Goal: Task Accomplishment & Management: Complete application form

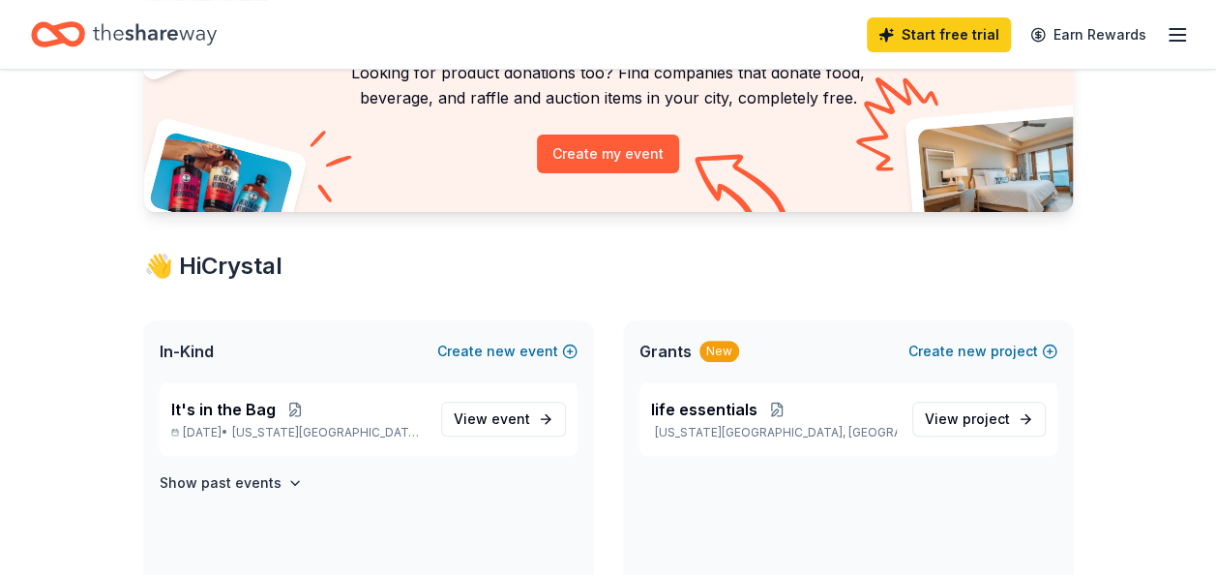
scroll to position [196, 0]
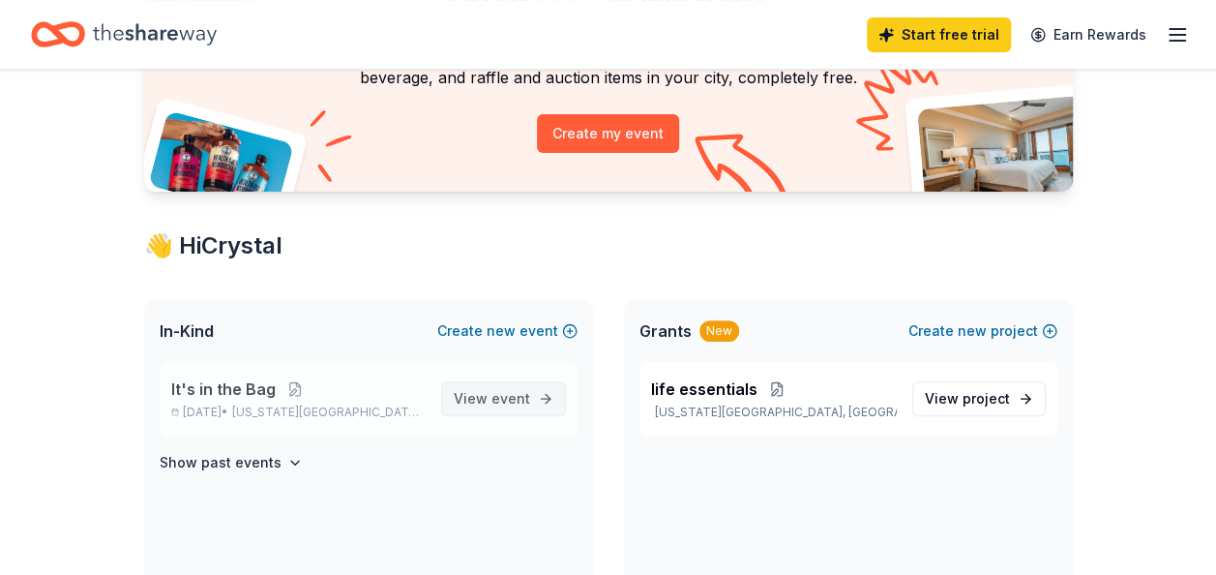
click at [517, 400] on span "event" at bounding box center [510, 398] width 39 height 16
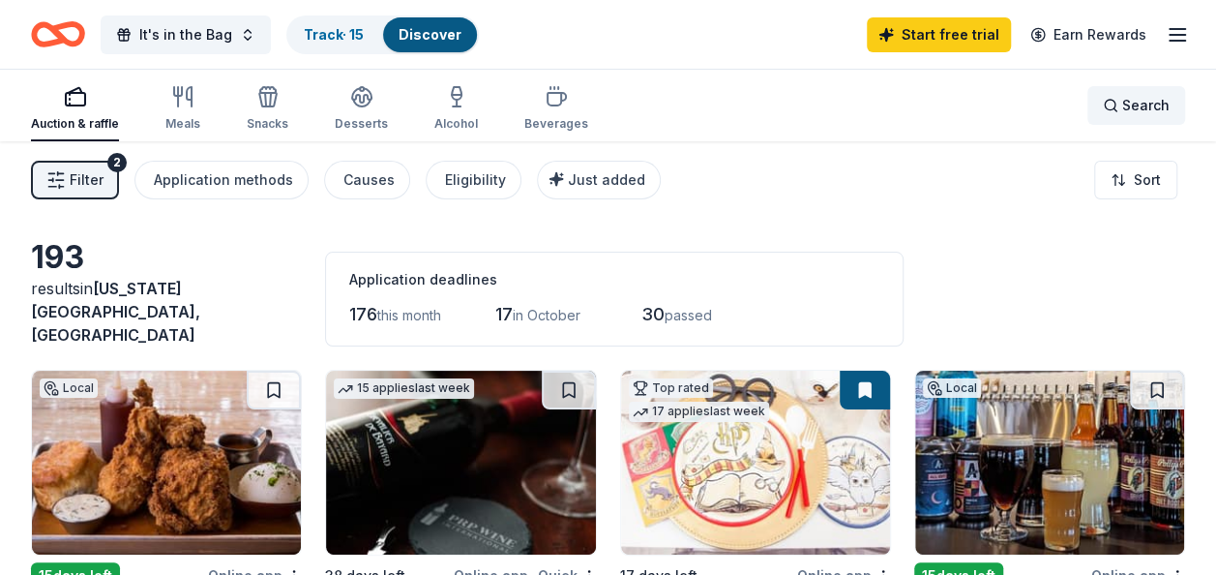
click at [1124, 99] on span "Search" at bounding box center [1145, 105] width 47 height 23
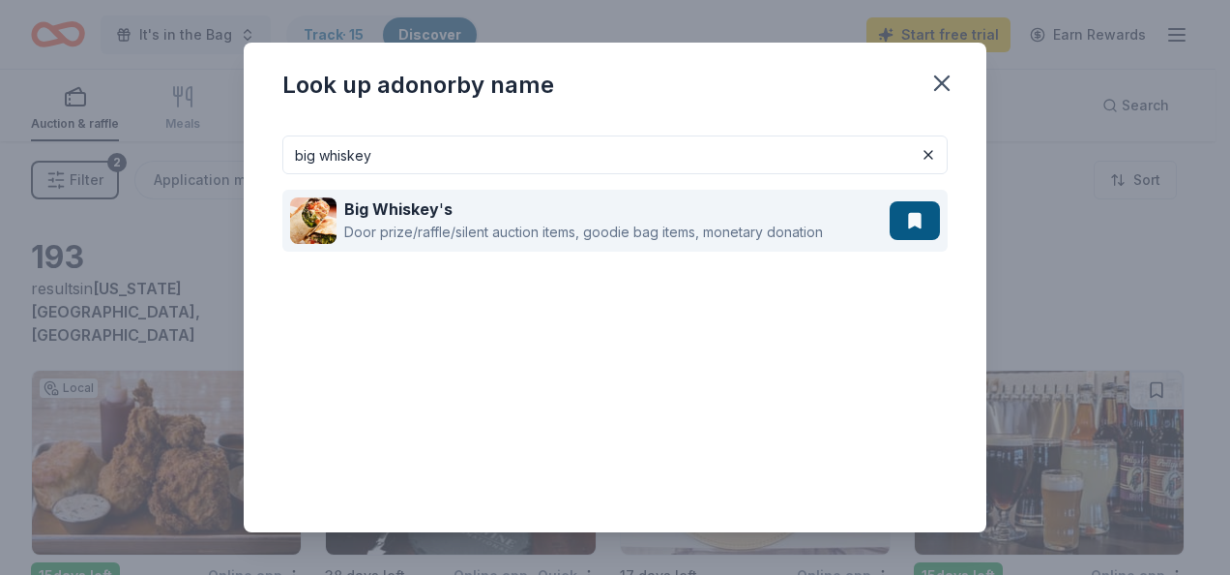
click at [716, 222] on div "Door prize/raffle/silent auction items, goodie bag items, monetary donation" at bounding box center [583, 232] width 479 height 23
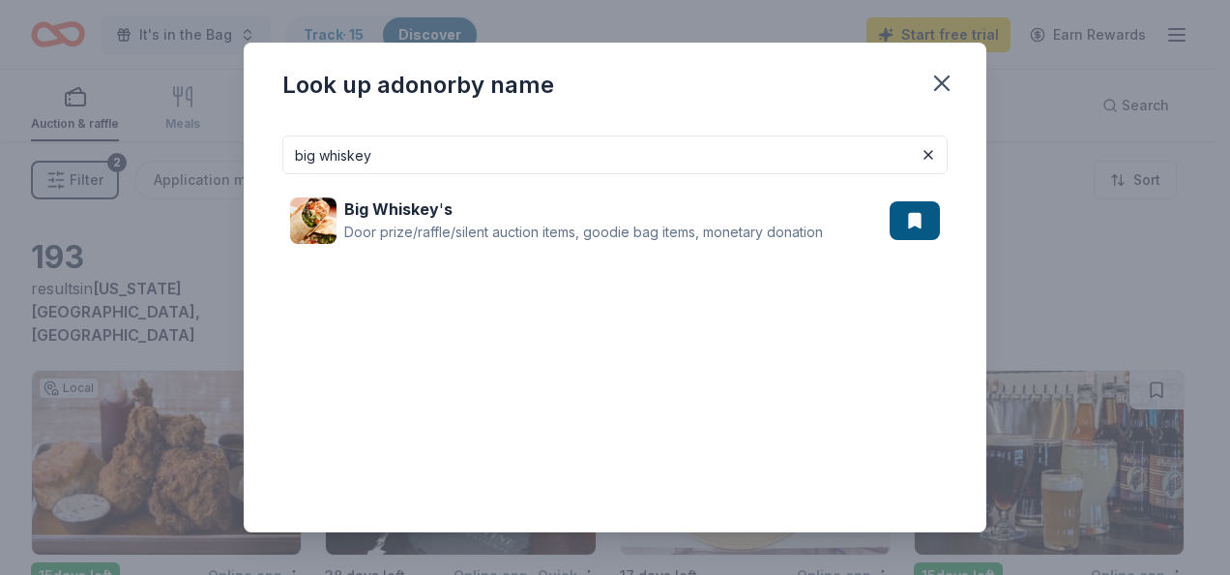
click at [696, 164] on input "big whiskey" at bounding box center [615, 154] width 666 height 39
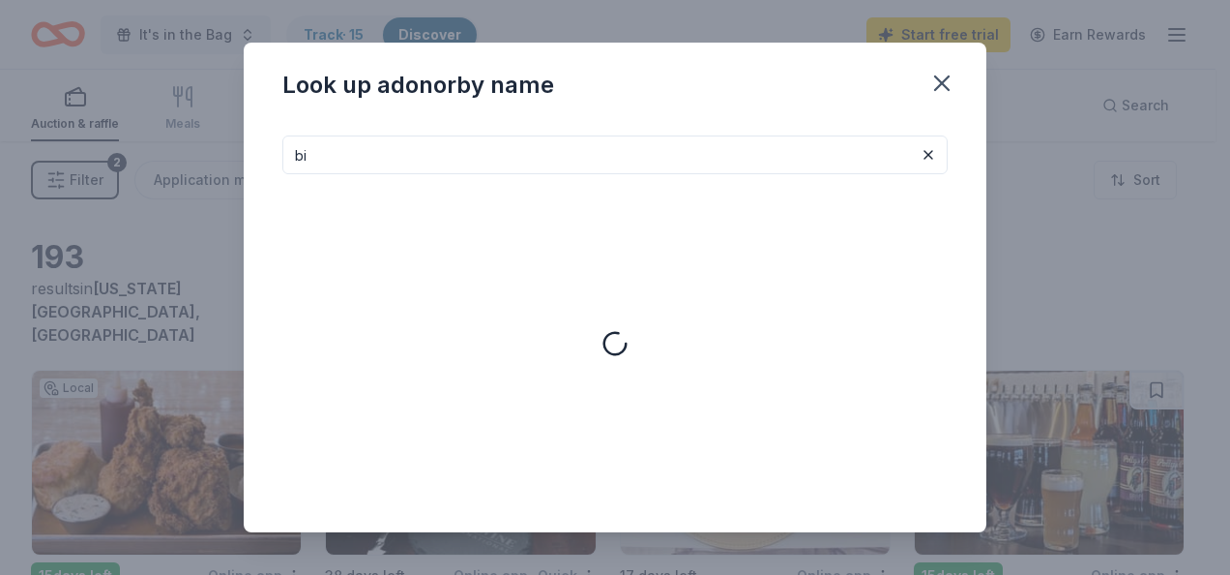
type input "b"
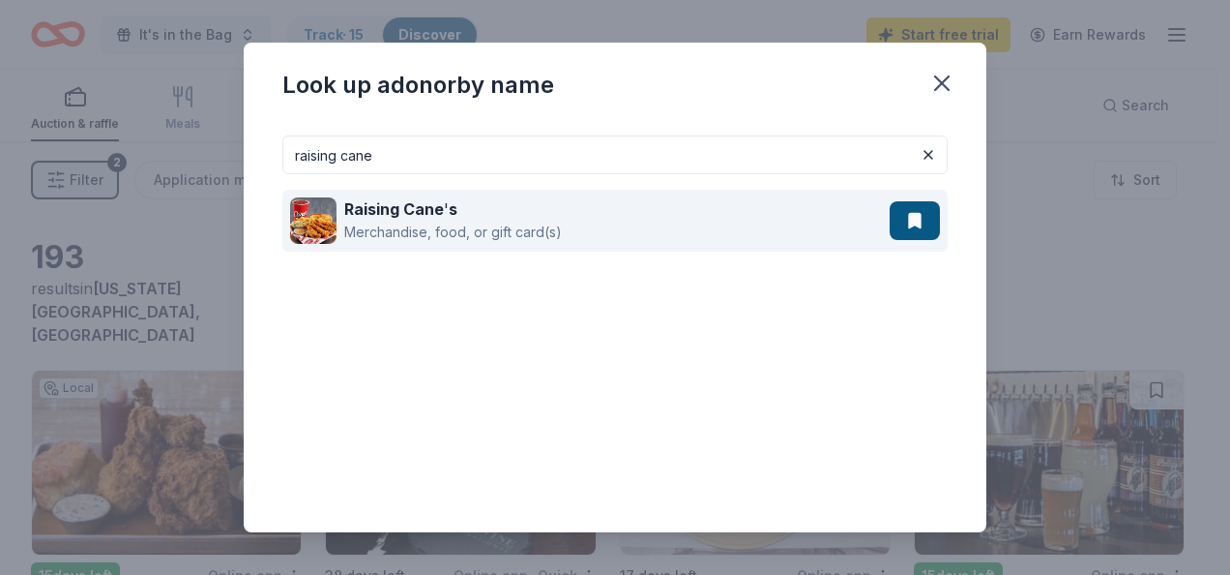
click at [551, 227] on div "Merchandise, food, or gift card(s)" at bounding box center [453, 232] width 218 height 23
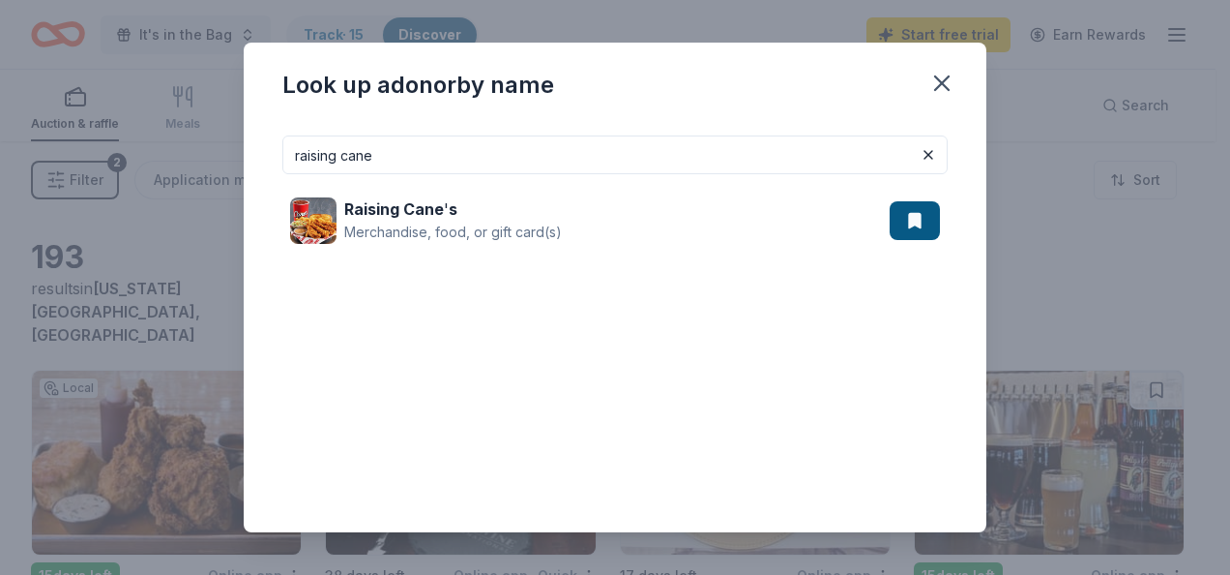
drag, startPoint x: 392, startPoint y: 153, endPoint x: 193, endPoint y: 166, distance: 198.8
click at [193, 166] on div "Look up a donor by name raising cane Raising Cane ' s Merchandise, food, or gif…" at bounding box center [615, 287] width 1230 height 575
type input "chiefs"
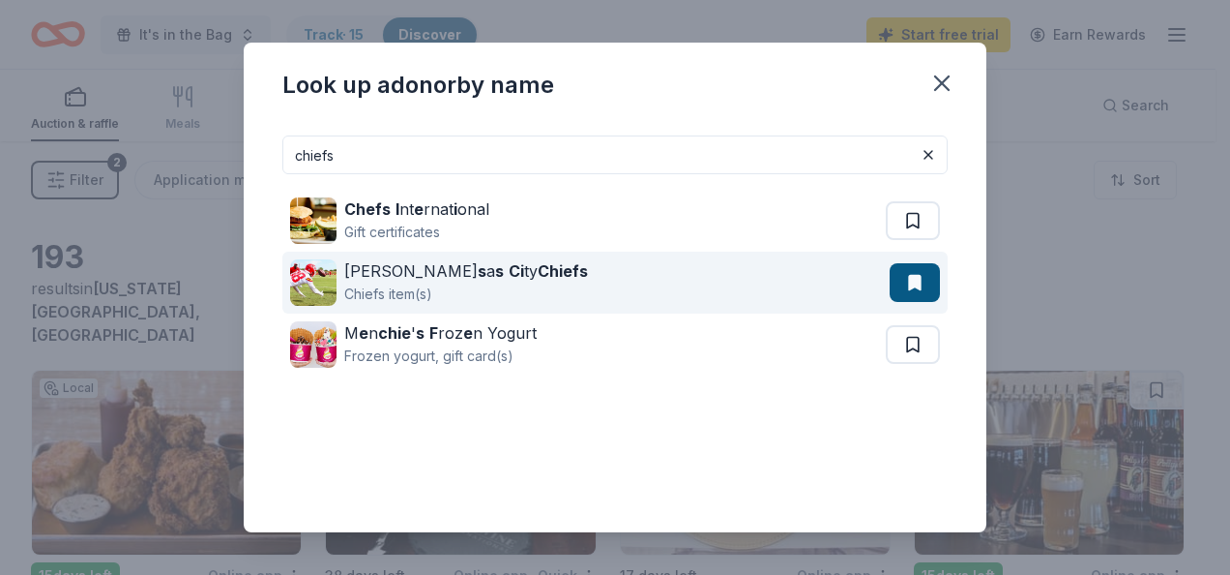
click at [394, 285] on div "Chiefs item(s)" at bounding box center [466, 293] width 244 height 23
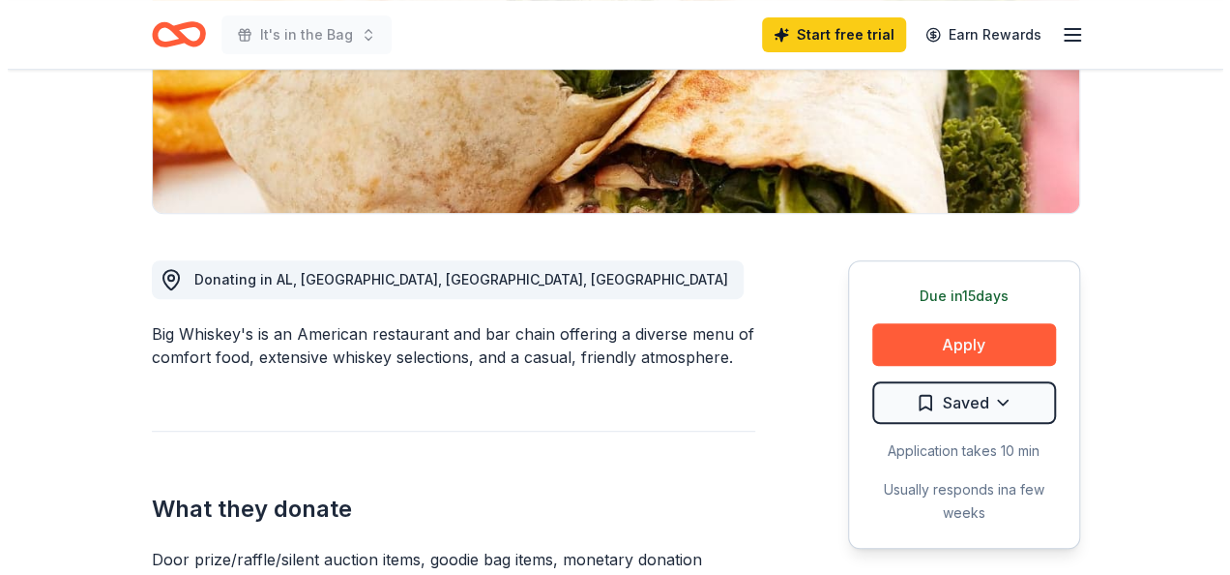
scroll to position [375, 0]
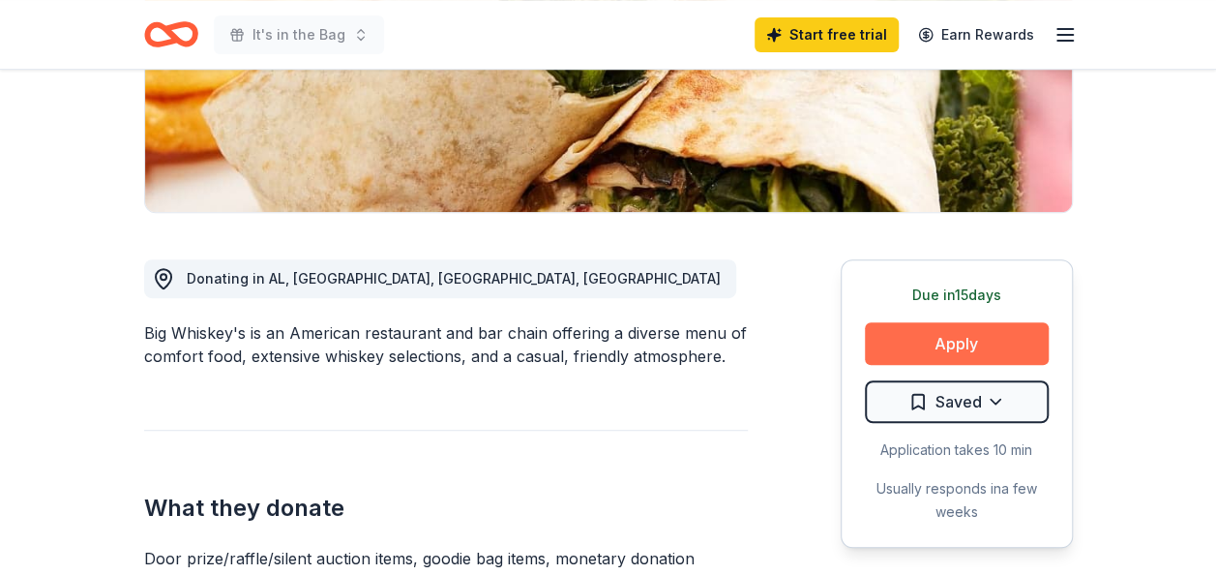
click at [942, 351] on button "Apply" at bounding box center [957, 343] width 184 height 43
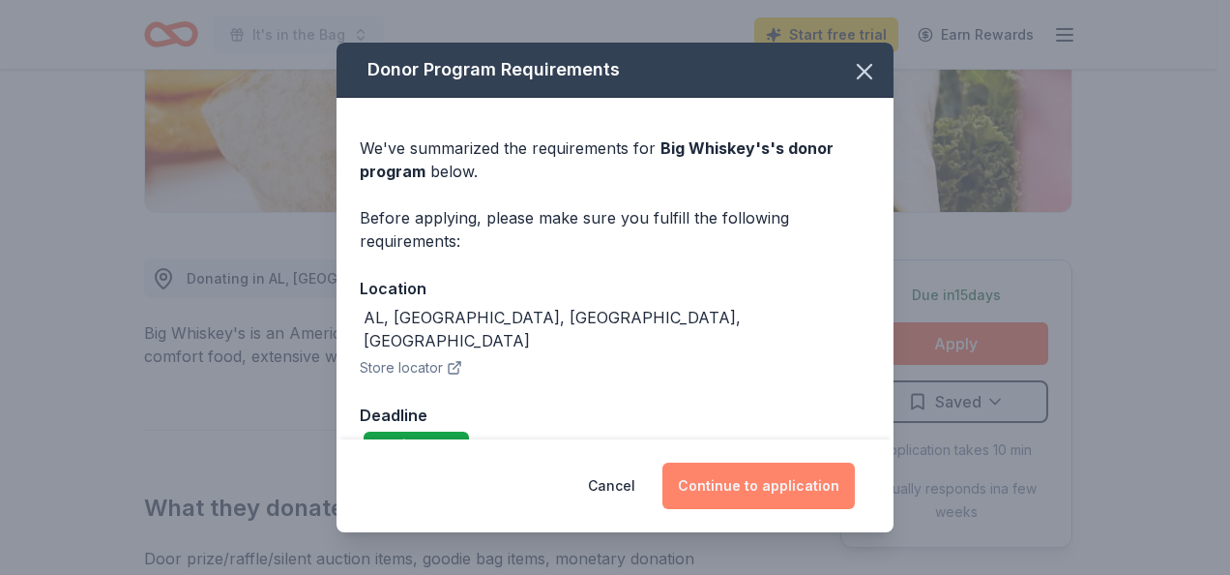
click at [756, 477] on button "Continue to application" at bounding box center [759, 485] width 193 height 46
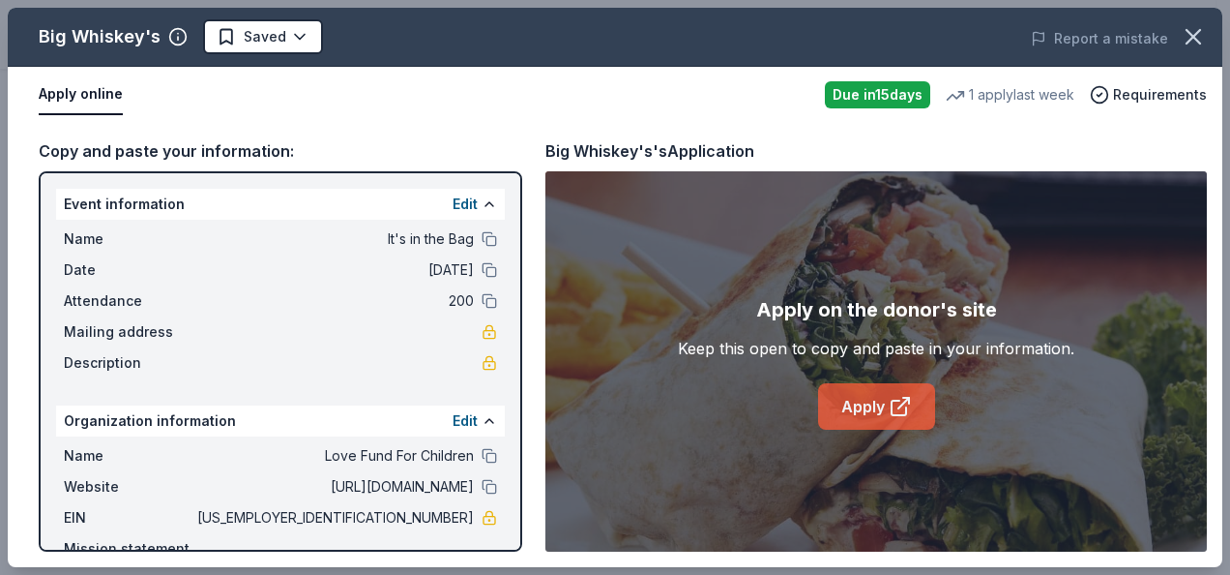
click at [865, 402] on link "Apply" at bounding box center [876, 406] width 117 height 46
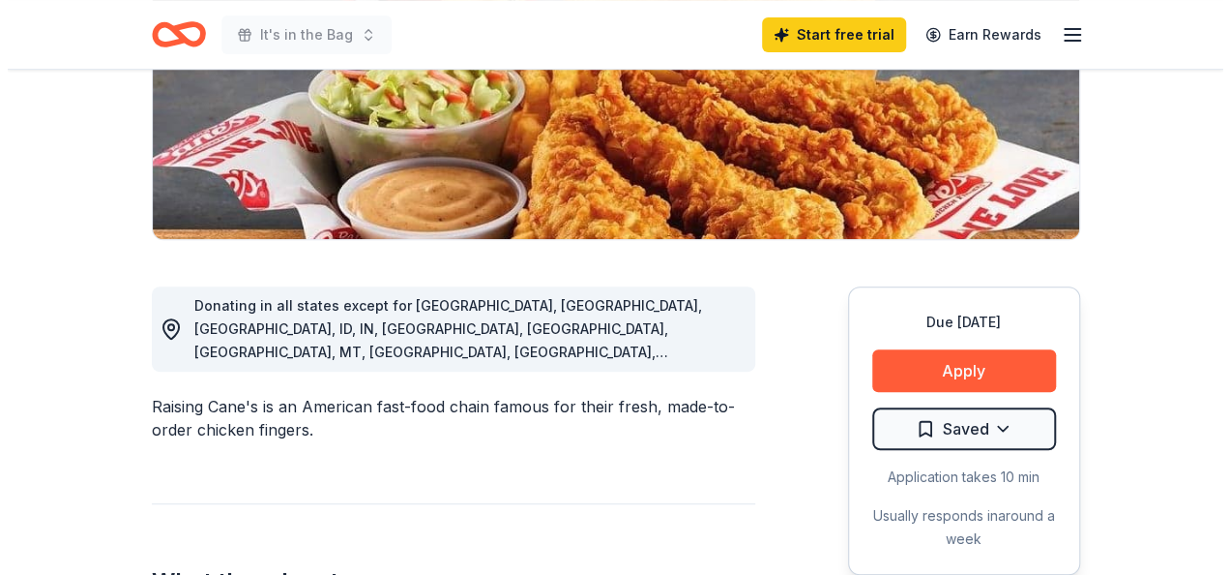
scroll to position [355, 0]
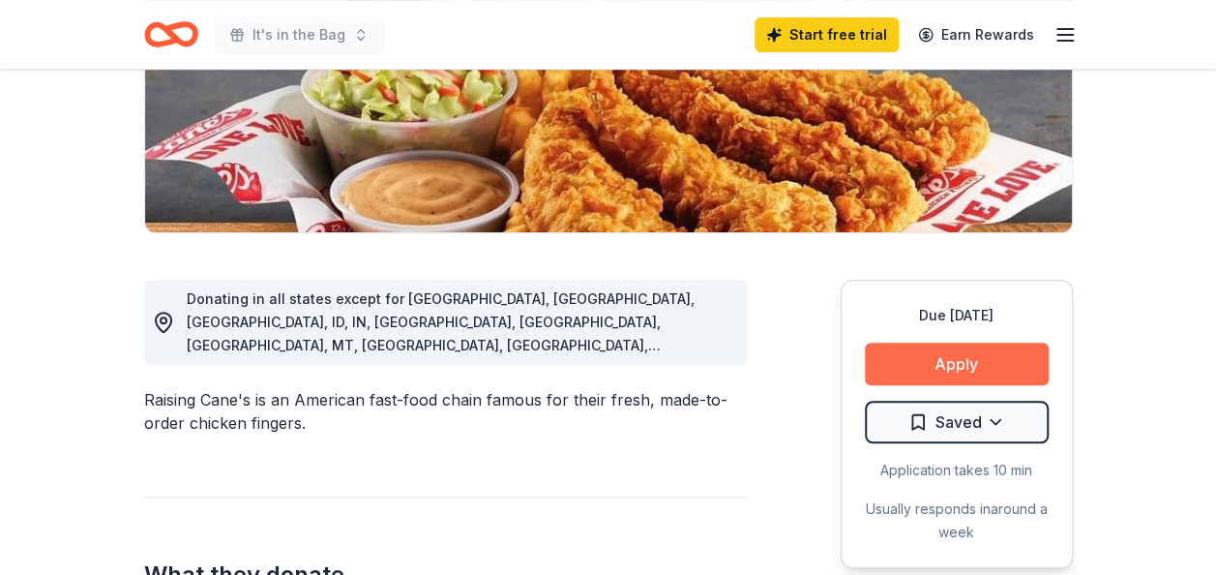
click at [992, 371] on button "Apply" at bounding box center [957, 363] width 184 height 43
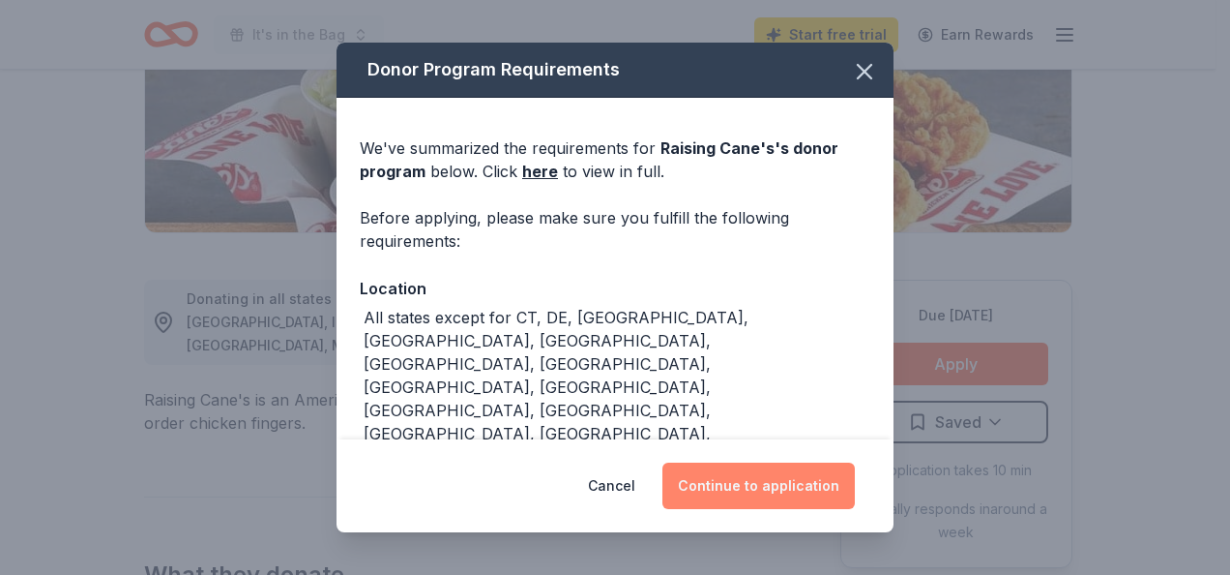
click at [807, 484] on button "Continue to application" at bounding box center [759, 485] width 193 height 46
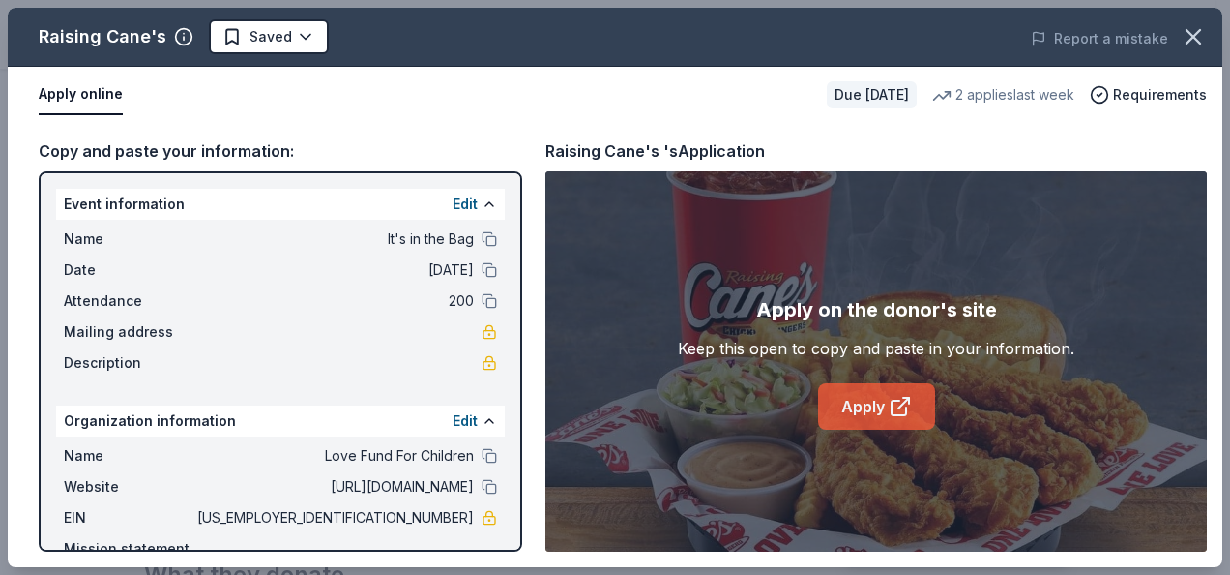
click at [879, 392] on link "Apply" at bounding box center [876, 406] width 117 height 46
click at [896, 400] on icon at bounding box center [899, 407] width 15 height 15
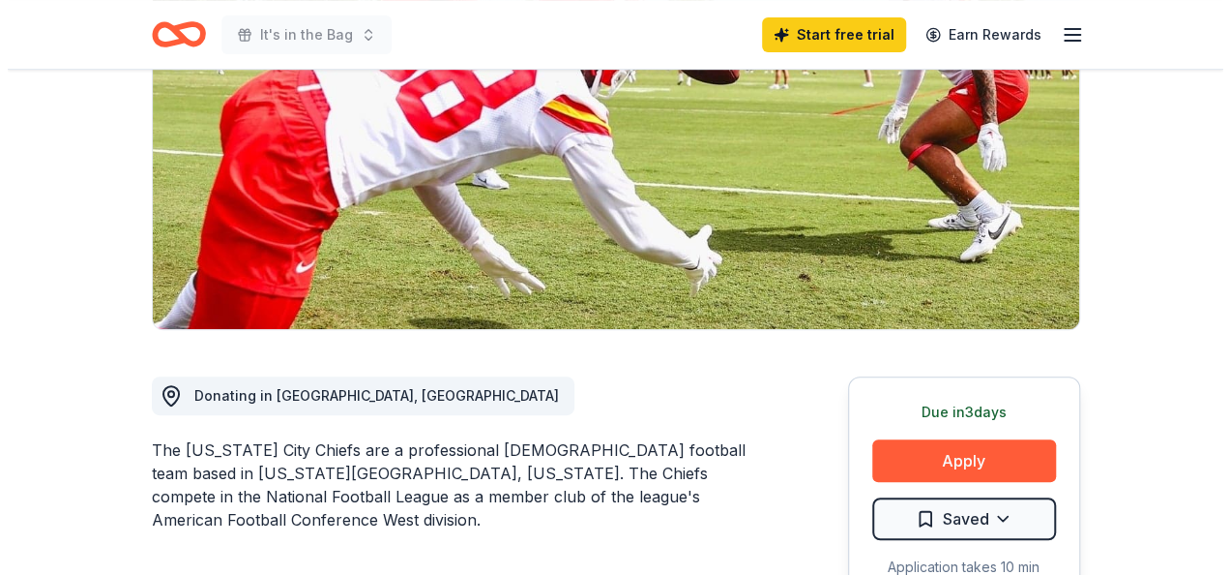
scroll to position [259, 0]
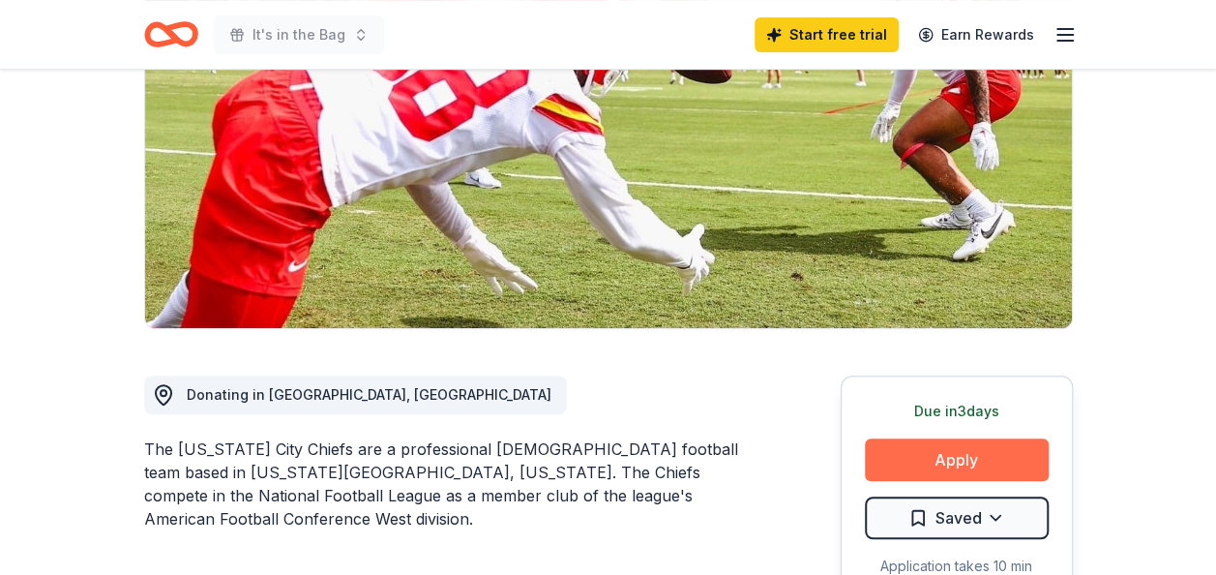
click at [991, 462] on button "Apply" at bounding box center [957, 459] width 184 height 43
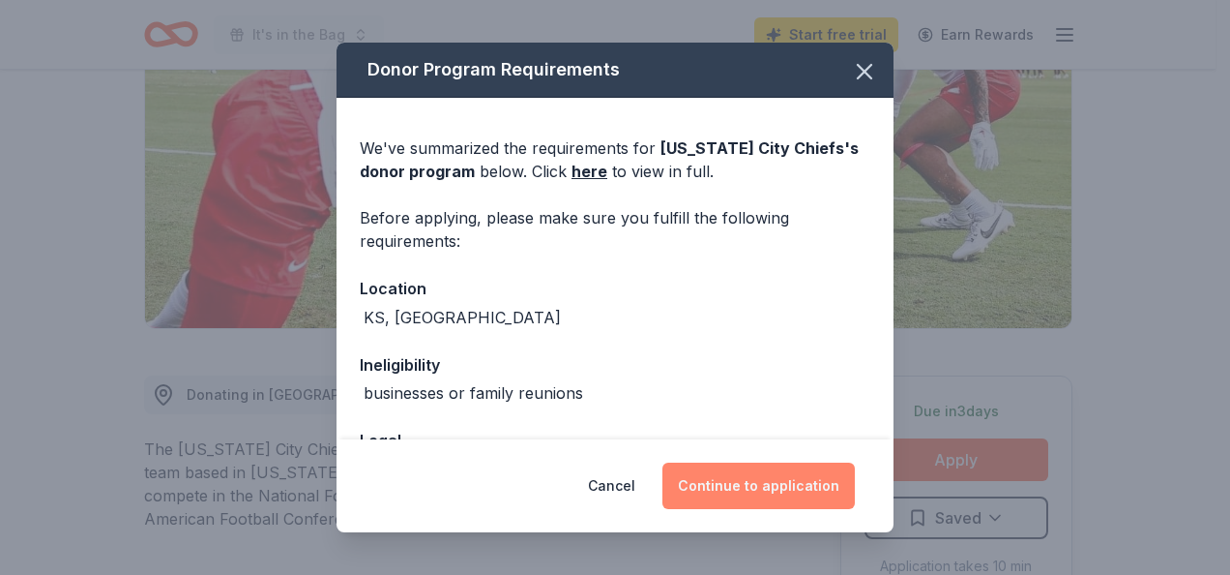
click at [803, 479] on button "Continue to application" at bounding box center [759, 485] width 193 height 46
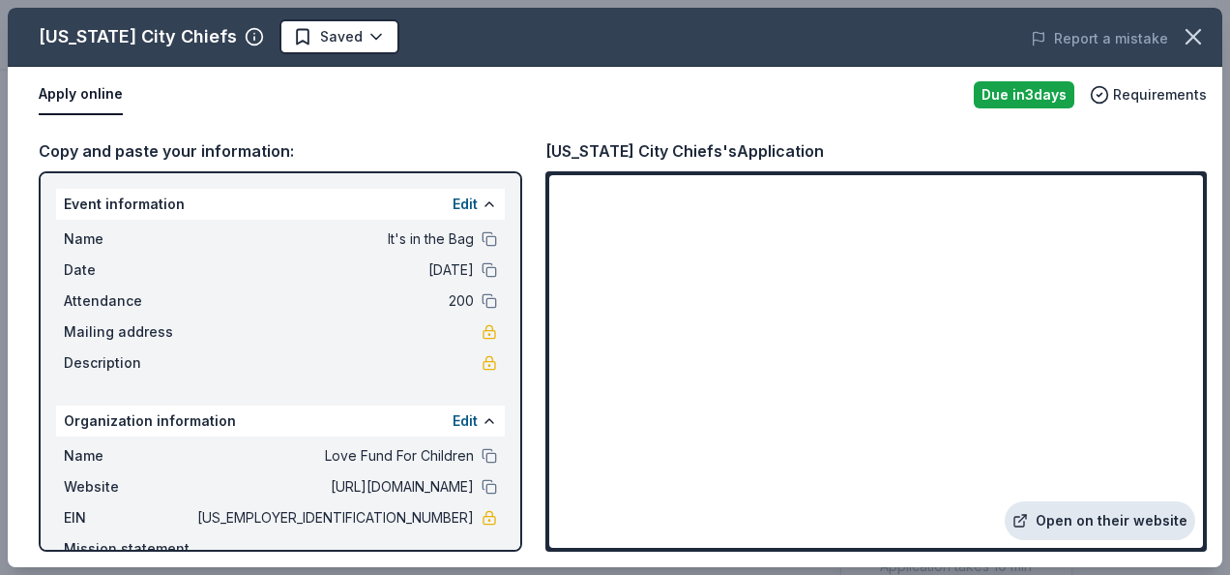
click at [1112, 522] on link "Open on their website" at bounding box center [1100, 520] width 191 height 39
